Goal: Register for event/course

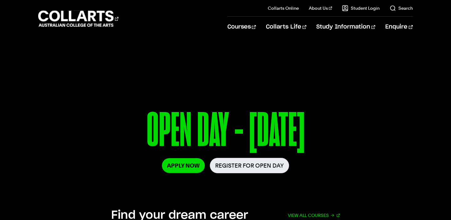
scroll to position [45, 0]
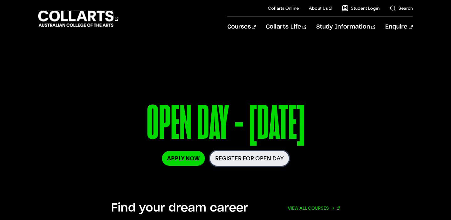
click at [227, 161] on link "Register for Open Day" at bounding box center [249, 157] width 79 height 15
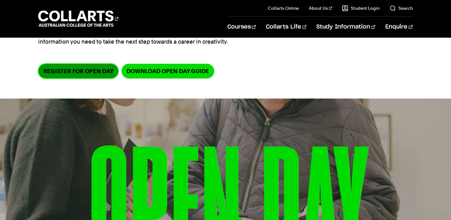
click at [84, 73] on link "Register for Open Day" at bounding box center [78, 71] width 80 height 15
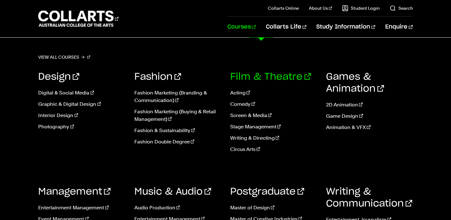
drag, startPoint x: 263, startPoint y: 25, endPoint x: 258, endPoint y: 77, distance: 51.9
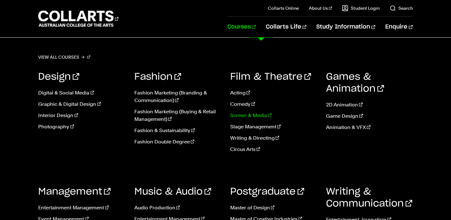
click at [238, 116] on link "Screen & Media" at bounding box center [273, 116] width 86 height 8
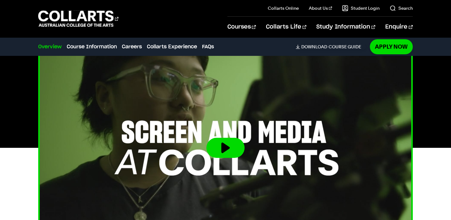
click at [221, 146] on button at bounding box center [225, 148] width 38 height 20
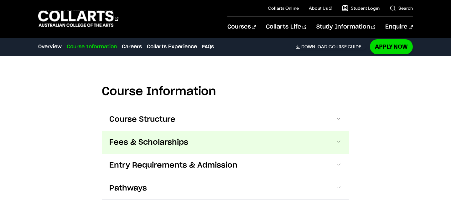
scroll to position [609, 0]
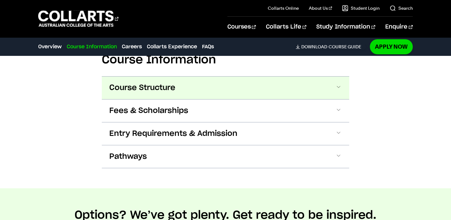
click at [180, 88] on button "Course Structure" at bounding box center [225, 87] width 247 height 23
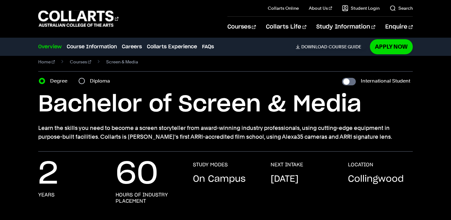
scroll to position [0, 0]
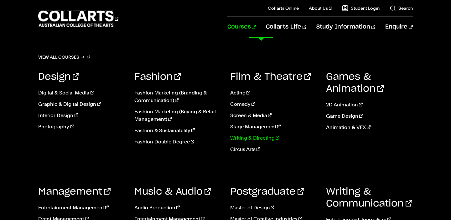
click at [248, 137] on link "Writing & Directing" at bounding box center [273, 138] width 86 height 8
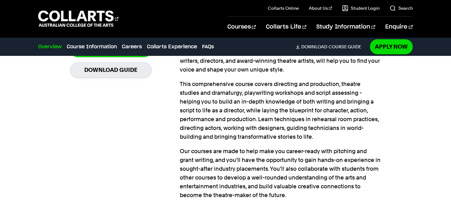
scroll to position [549, 0]
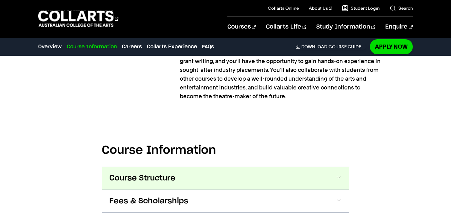
click at [193, 181] on button "Course Structure" at bounding box center [225, 178] width 247 height 23
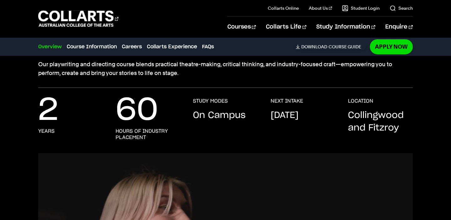
scroll to position [0, 0]
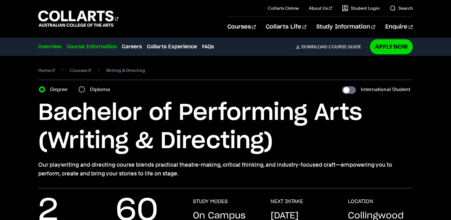
click at [85, 47] on link "Course Information" at bounding box center [92, 47] width 50 height 8
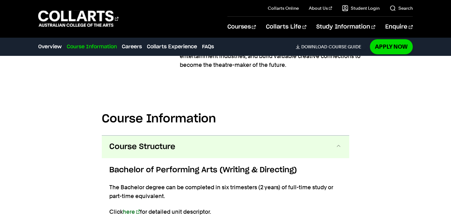
scroll to position [649, 0]
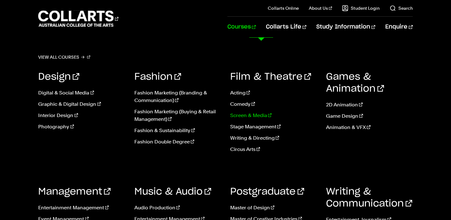
click at [243, 116] on link "Screen & Media" at bounding box center [273, 116] width 86 height 8
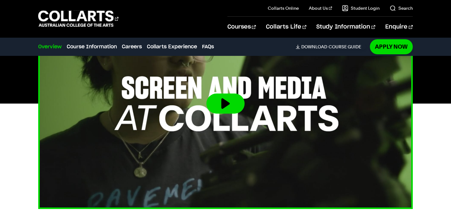
click at [227, 97] on button at bounding box center [225, 103] width 38 height 20
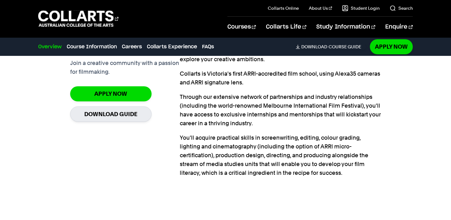
scroll to position [458, 0]
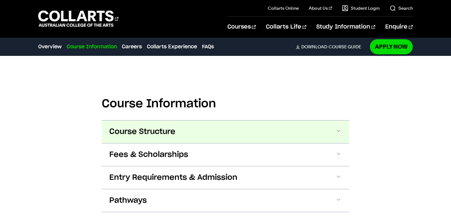
click at [220, 131] on button "Course Structure" at bounding box center [225, 131] width 247 height 23
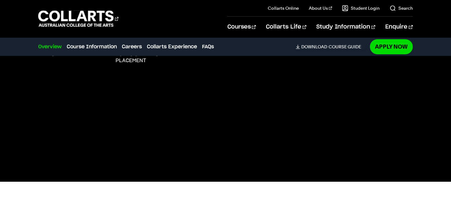
scroll to position [0, 0]
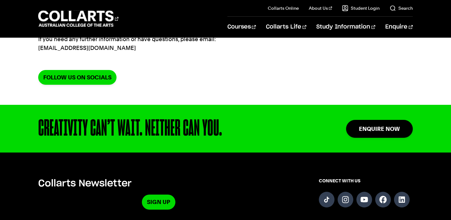
scroll to position [130, 0]
